Goal: Transaction & Acquisition: Subscribe to service/newsletter

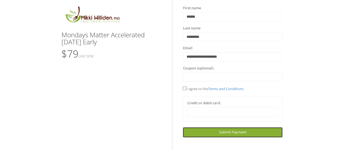
click at [232, 131] on span "Submit Payment" at bounding box center [232, 131] width 27 height 5
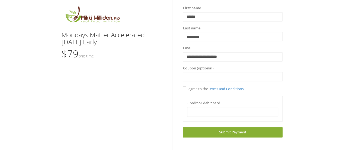
scroll to position [1, 0]
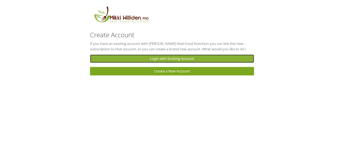
click at [188, 60] on link "Login with Existing Account" at bounding box center [172, 58] width 164 height 8
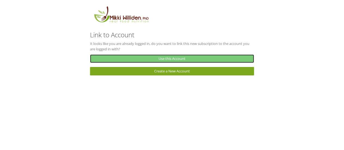
click at [186, 58] on link "Use this Account" at bounding box center [172, 58] width 164 height 8
